Goal: Transaction & Acquisition: Obtain resource

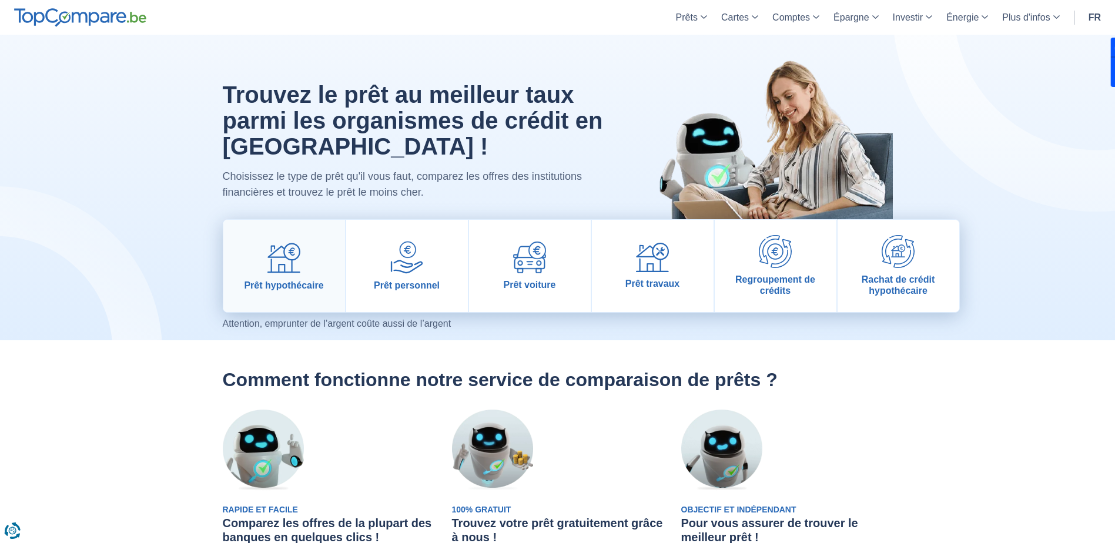
click at [322, 277] on link "Prêt hypothécaire" at bounding box center [284, 266] width 122 height 92
